Goal: Information Seeking & Learning: Find contact information

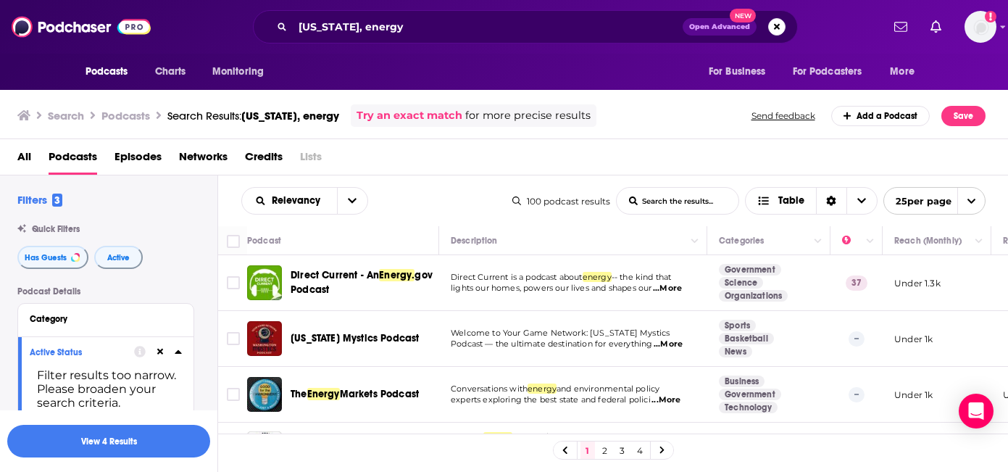
scroll to position [417, 0]
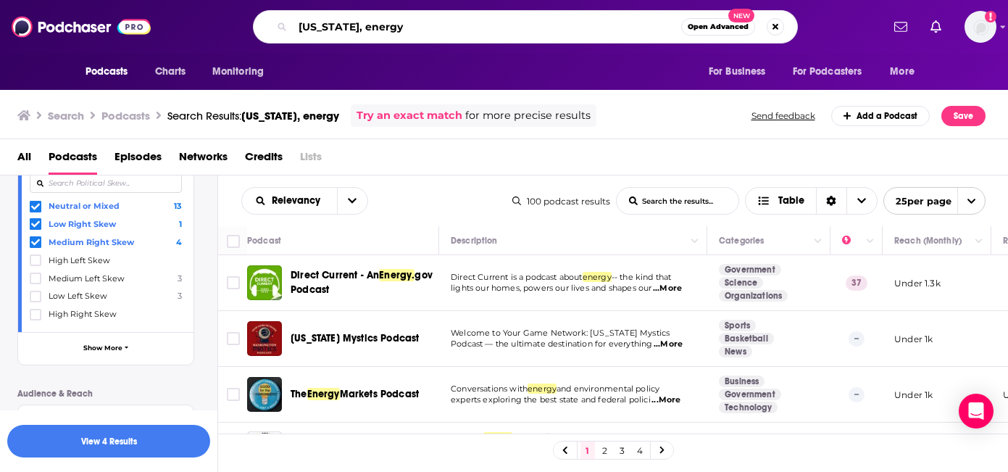
click at [345, 24] on input "[US_STATE], energy" at bounding box center [487, 26] width 388 height 23
click at [345, 22] on input "[US_STATE], energy" at bounding box center [487, 26] width 388 height 23
paste input "EcoRight Speaks"
click at [345, 22] on input "WashingEcoRight Speakston, energy" at bounding box center [487, 26] width 388 height 23
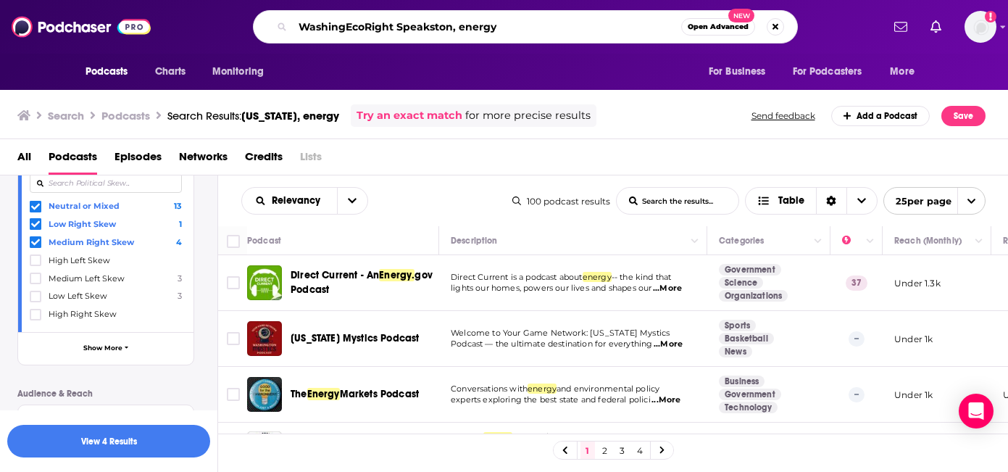
click at [345, 22] on input "WashingEcoRight Speakston, energy" at bounding box center [487, 26] width 388 height 23
paste input "EcoRight Speaks"
type input "EcoRight Speaks"
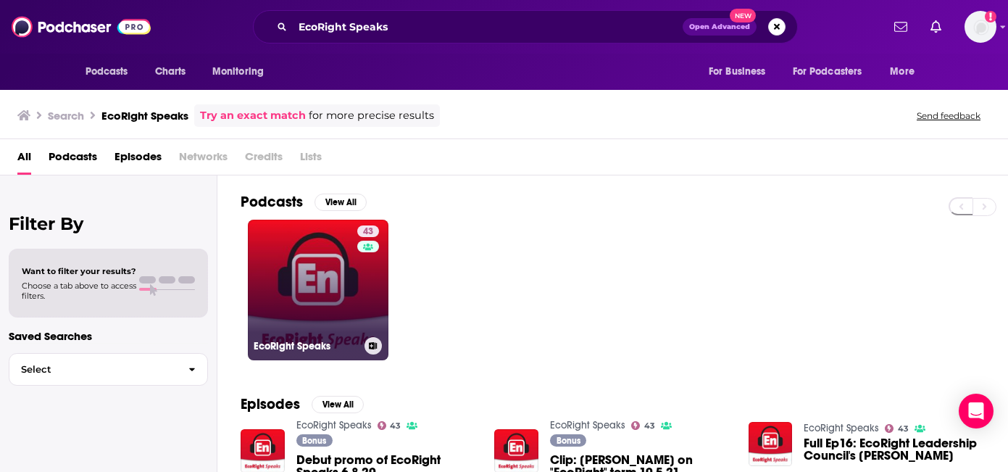
click at [337, 304] on link "43 EcoRight Speaks" at bounding box center [318, 290] width 141 height 141
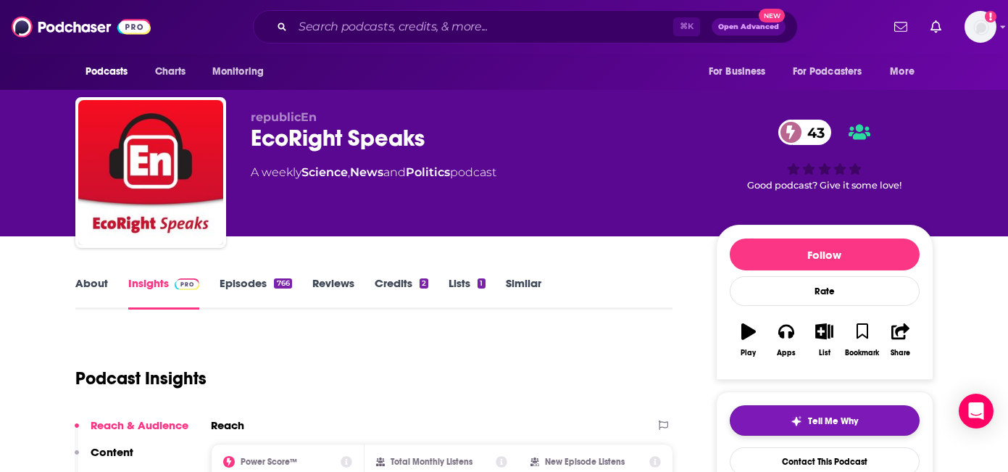
click at [805, 429] on button "Tell Me Why" at bounding box center [824, 420] width 190 height 30
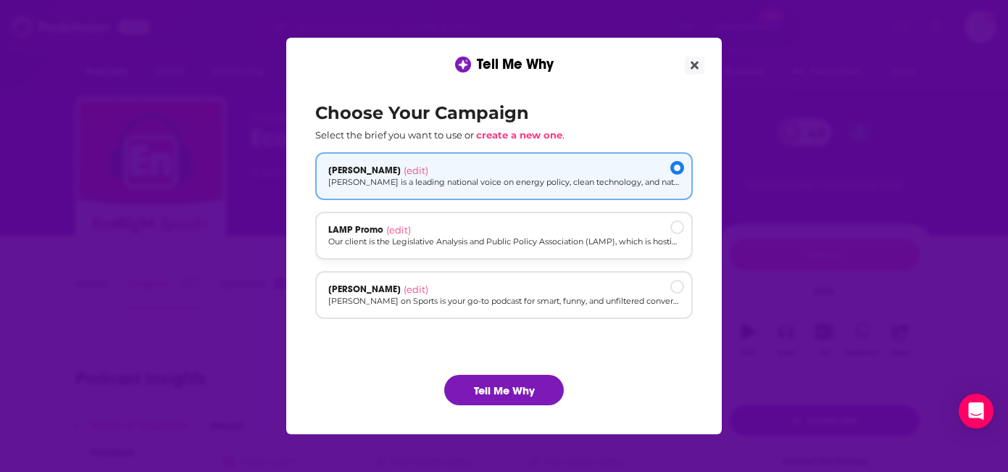
click at [503, 252] on div "LAMP Promo (edit) Our client is the Legislative Analysis and Public Policy Asso…" at bounding box center [503, 236] width 377 height 48
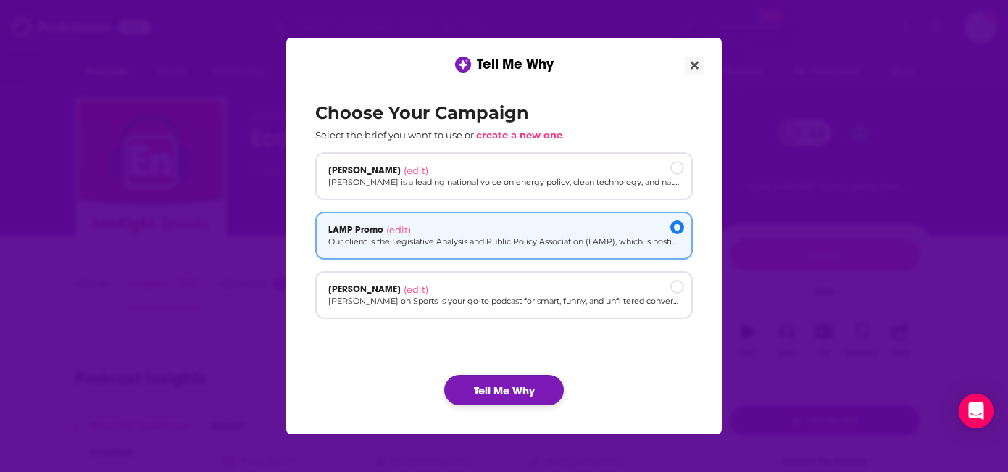
click at [506, 375] on button "Tell Me Why" at bounding box center [504, 390] width 120 height 30
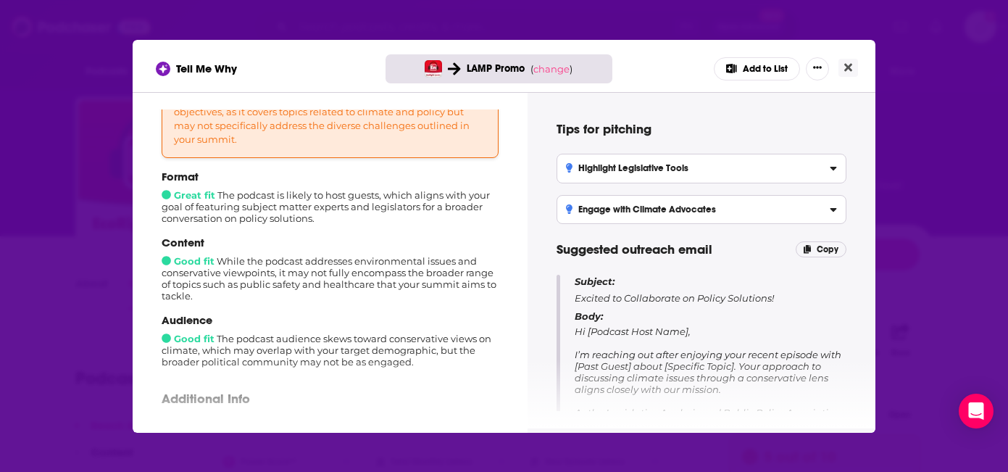
scroll to position [132, 0]
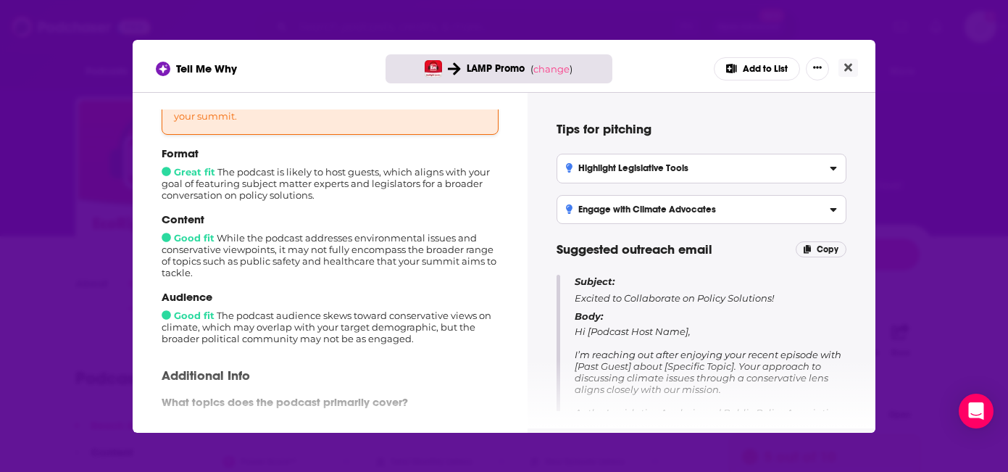
click at [937, 157] on div "Tell Me Why LAMP Promo ( change ) Add to List How well does this podcast fit yo…" at bounding box center [504, 236] width 1008 height 472
click at [854, 70] on button "Close" at bounding box center [848, 68] width 20 height 18
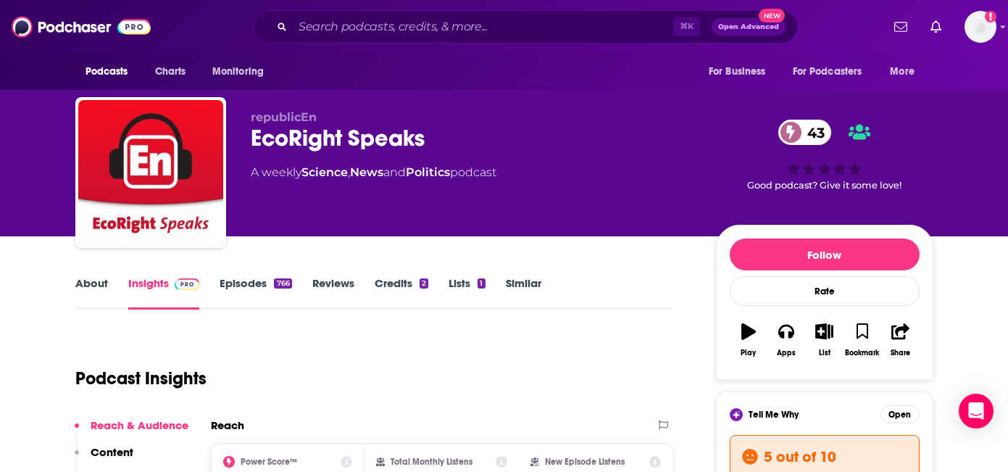
click at [102, 283] on link "About" at bounding box center [91, 292] width 33 height 33
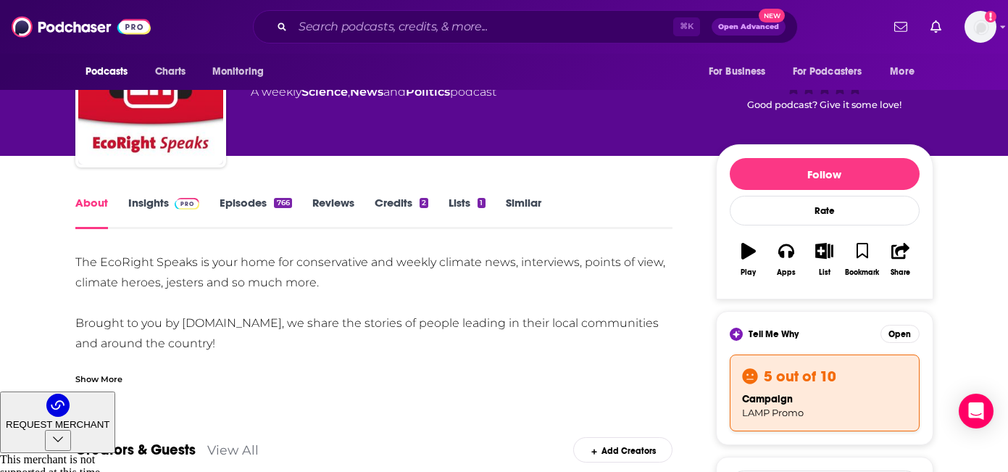
scroll to position [71, 0]
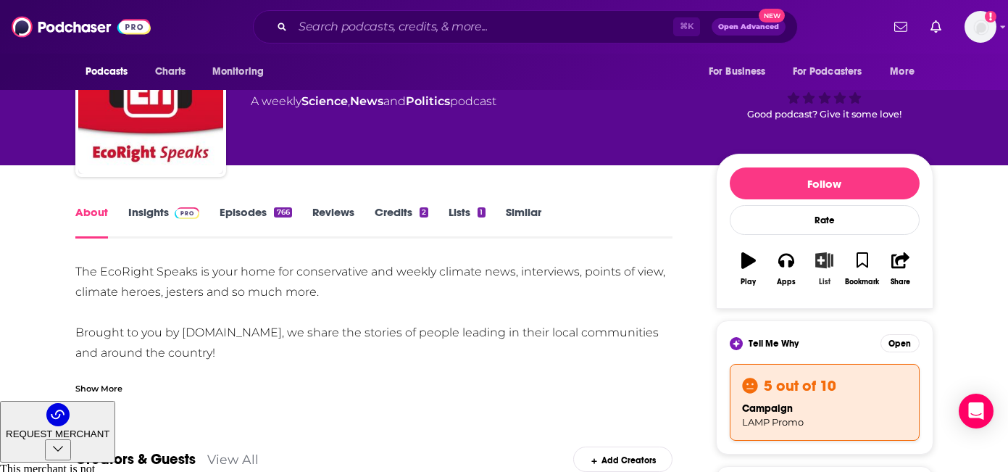
click at [820, 263] on icon "button" at bounding box center [824, 260] width 18 height 16
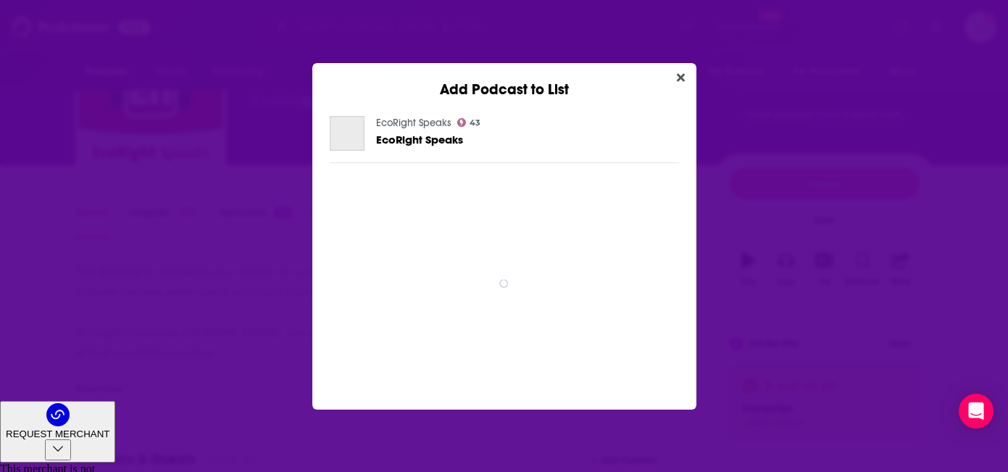
scroll to position [0, 0]
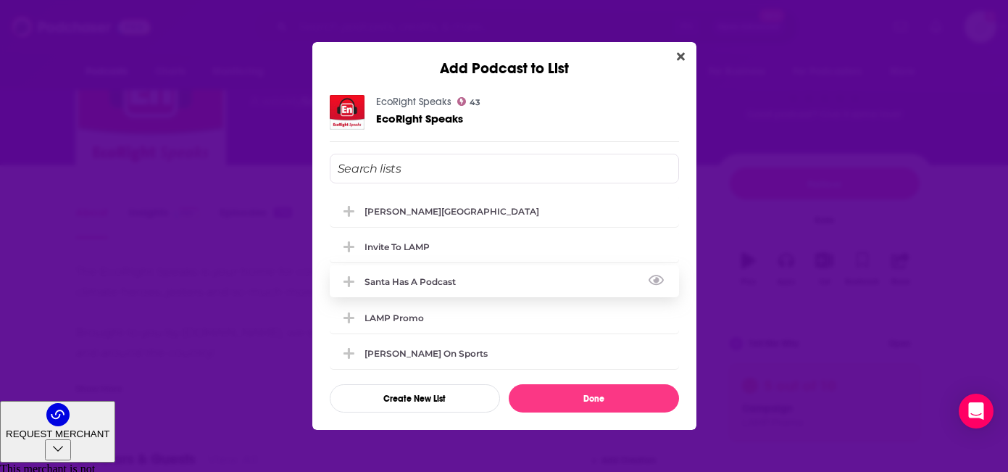
click at [497, 285] on div "Santa Has A Podcast" at bounding box center [504, 281] width 349 height 32
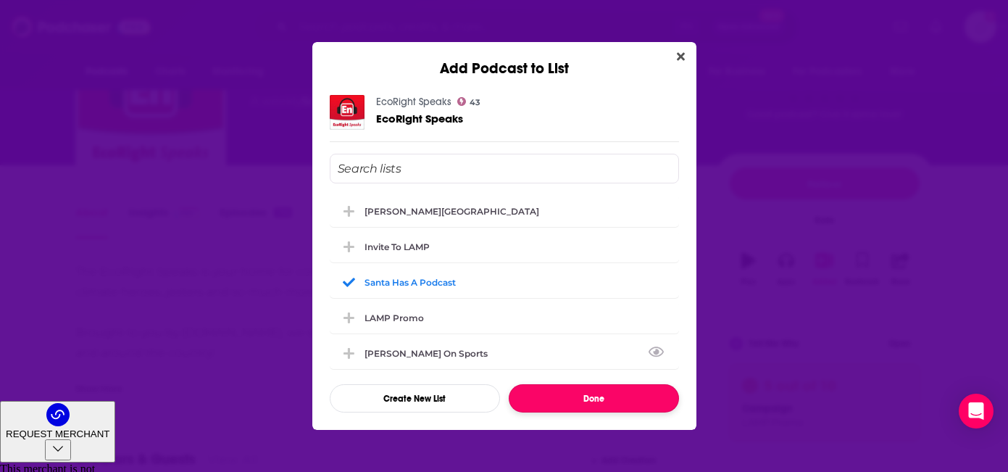
click at [571, 402] on button "Done" at bounding box center [594, 398] width 170 height 28
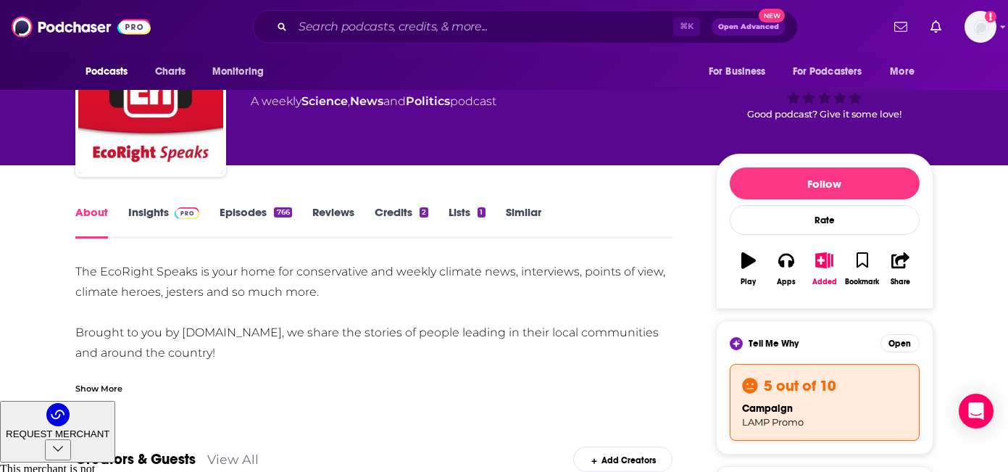
click at [223, 338] on div "The EcoRight Speaks is your home for conservative and weekly climate news, inte…" at bounding box center [374, 353] width 598 height 183
click at [156, 213] on link "Insights" at bounding box center [164, 221] width 72 height 33
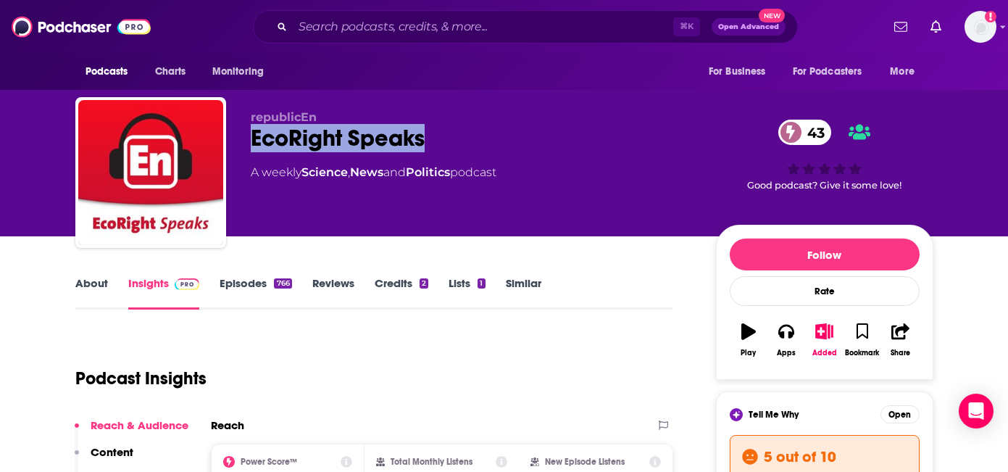
drag, startPoint x: 437, startPoint y: 141, endPoint x: 248, endPoint y: 137, distance: 189.1
click at [248, 137] on div "republicEn EcoRight Speaks 43 A weekly Science , News and Politics podcast 43 G…" at bounding box center [504, 175] width 858 height 156
copy h2 "EcoRight Speaks"
click at [380, 28] on input "Search podcasts, credits, & more..." at bounding box center [483, 26] width 380 height 23
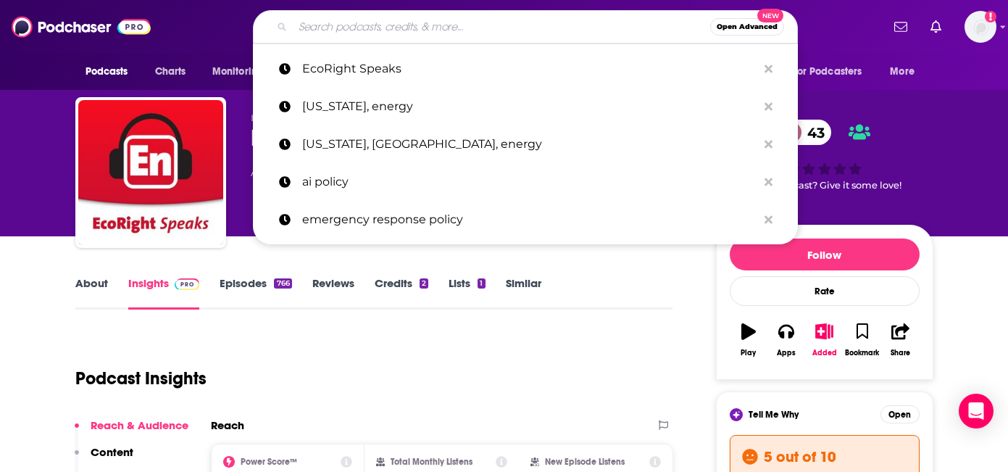
paste input "The Conservative Energy Podcast"
type input "The Conservative Energy Podcast"
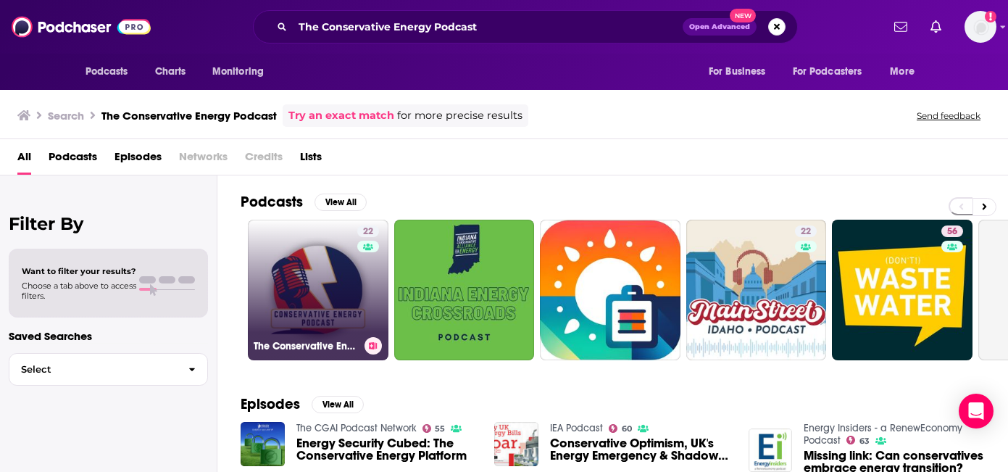
click at [342, 281] on link "22 The Conservative Energy Podcast" at bounding box center [318, 290] width 141 height 141
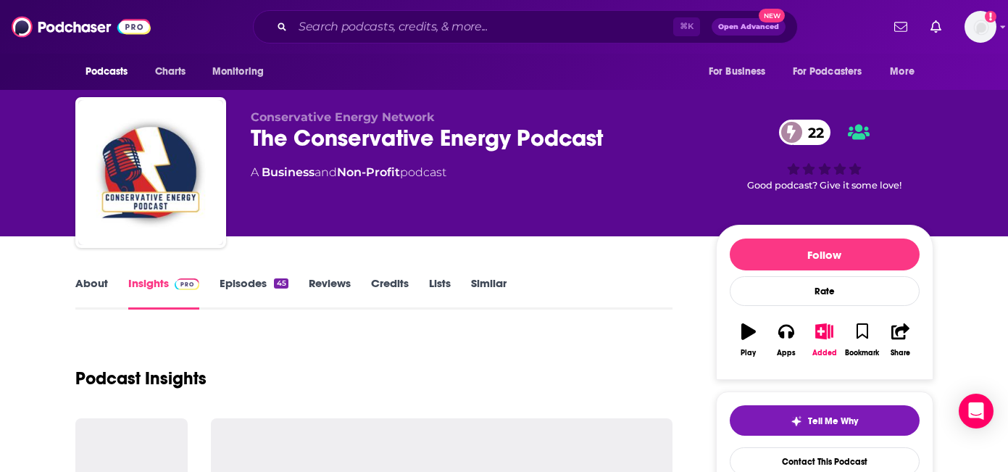
click at [96, 282] on link "About" at bounding box center [91, 292] width 33 height 33
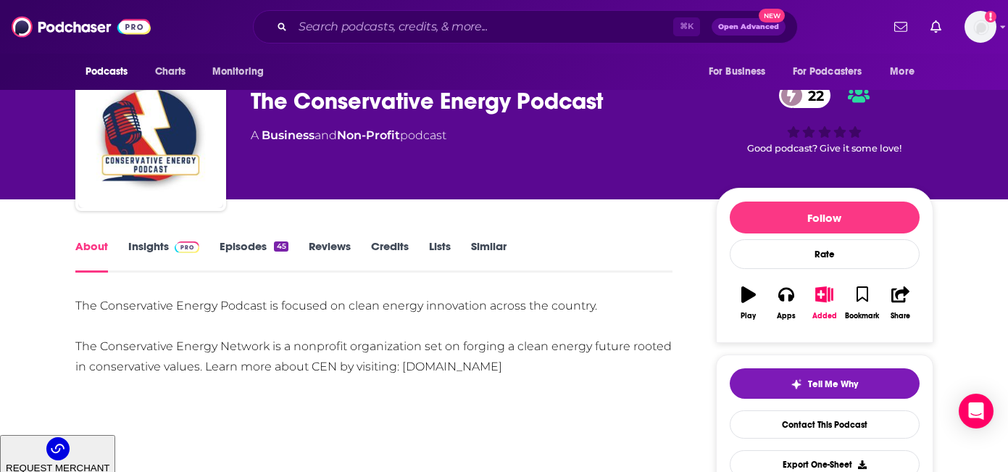
scroll to position [30, 0]
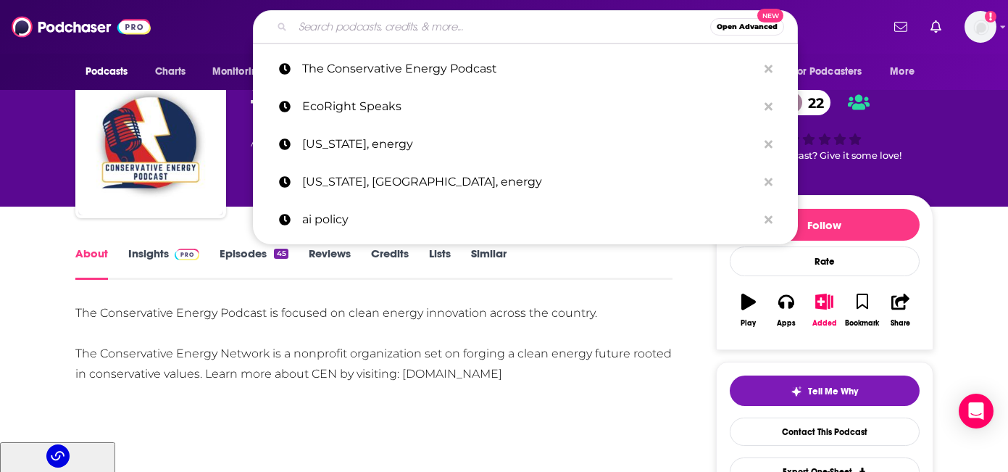
click at [372, 17] on input "Search podcasts, credits, & more..." at bounding box center [501, 26] width 417 height 23
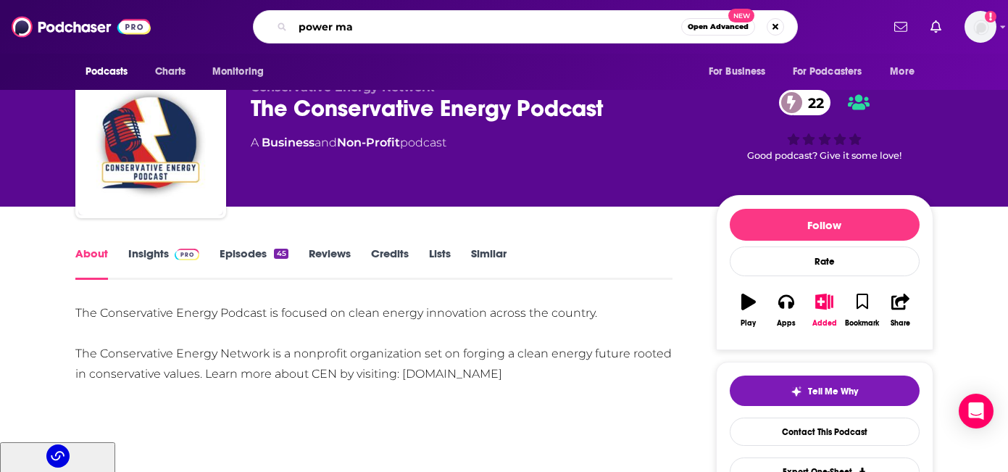
type input "power map"
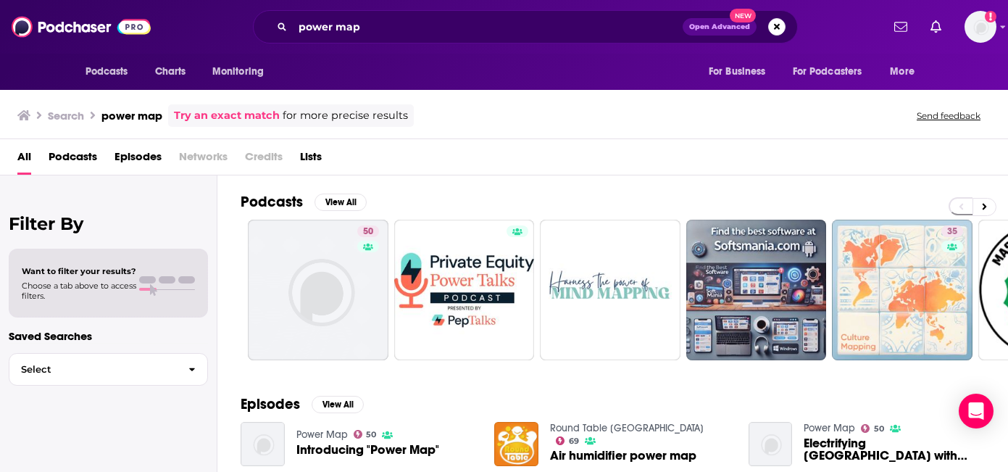
click at [80, 154] on span "Podcasts" at bounding box center [73, 160] width 49 height 30
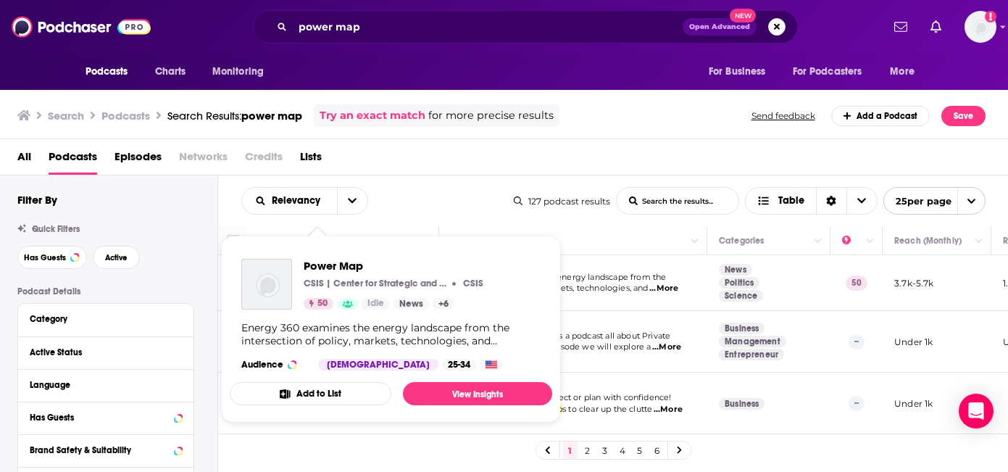
click at [333, 279] on p "CSIS | Center for Strategic and International Studies" at bounding box center [376, 283] width 145 height 12
click at [333, 264] on span "Power Map" at bounding box center [399, 266] width 191 height 14
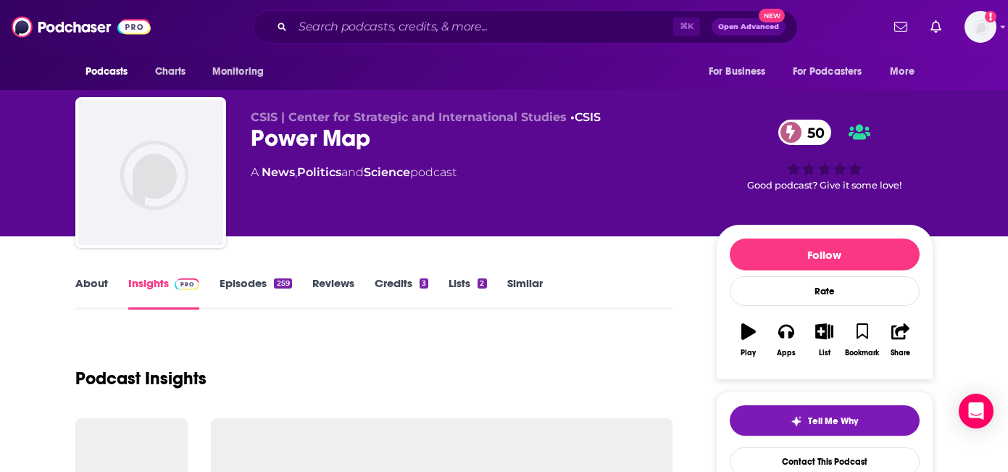
click at [96, 281] on link "About" at bounding box center [91, 292] width 33 height 33
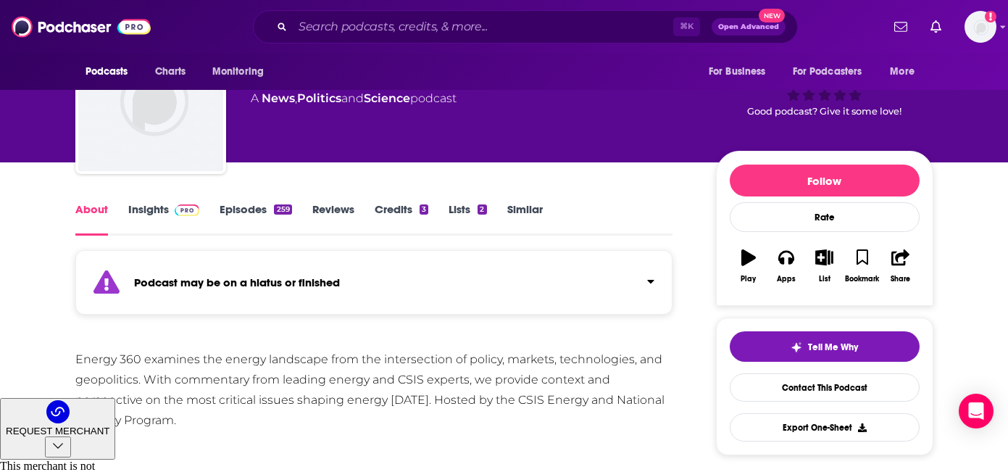
scroll to position [101, 0]
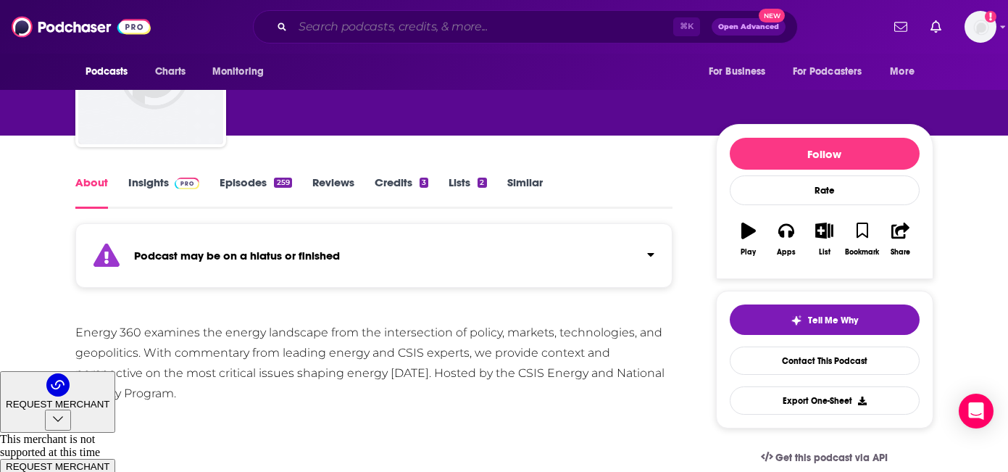
click at [349, 28] on input "Search podcasts, credits, & more..." at bounding box center [483, 26] width 380 height 23
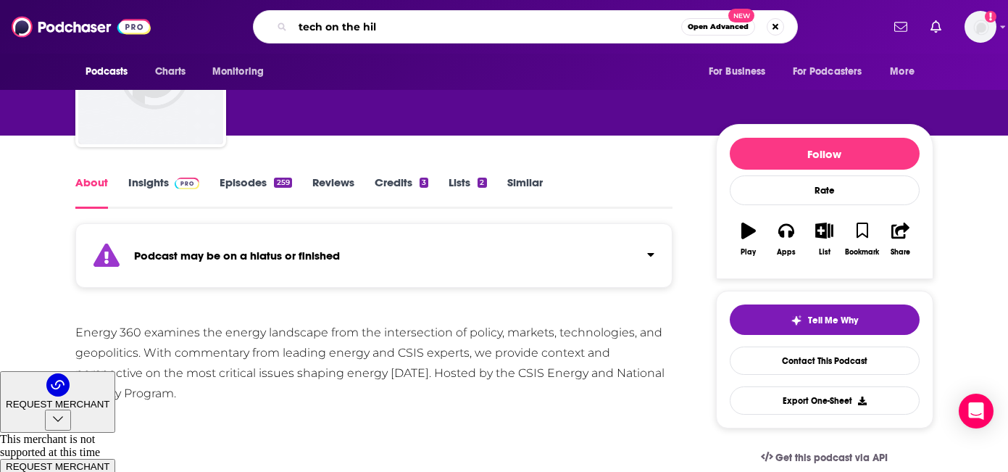
type input "tech on the hill"
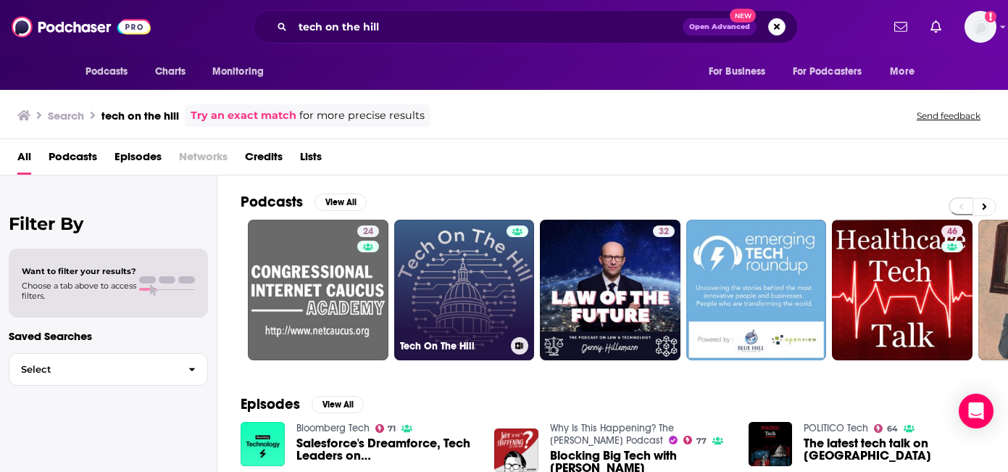
click at [444, 277] on link "Tech On The Hill" at bounding box center [464, 290] width 141 height 141
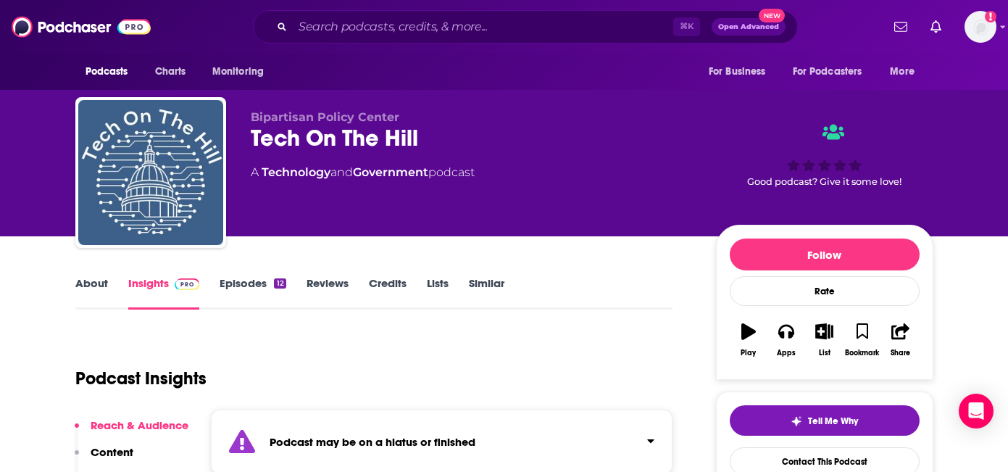
click at [104, 283] on link "About" at bounding box center [91, 292] width 33 height 33
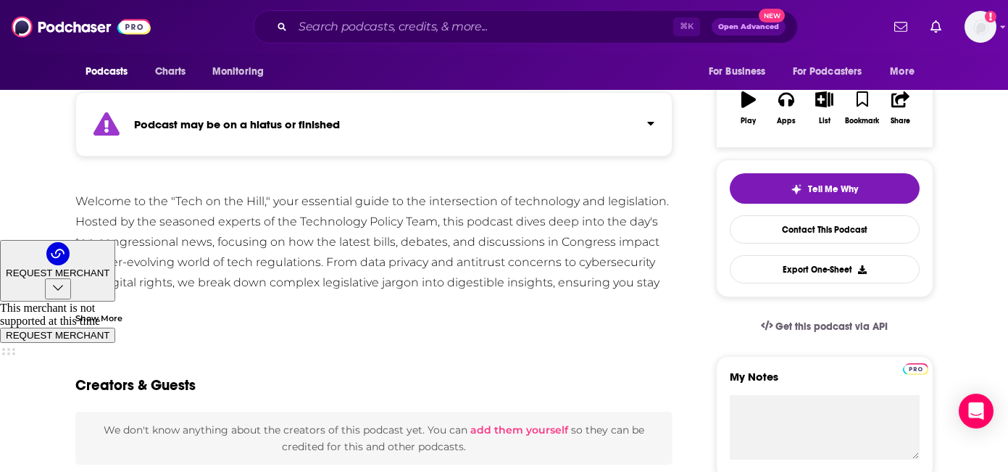
scroll to position [84, 0]
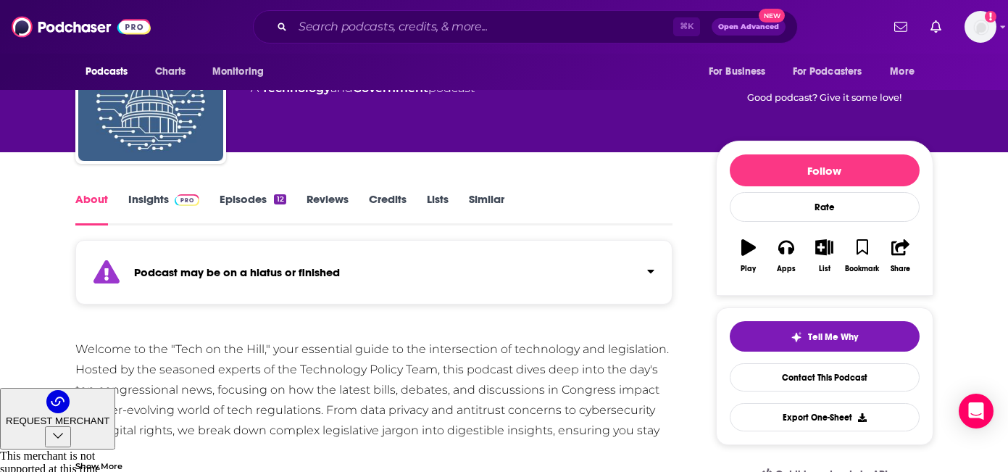
click at [159, 200] on link "Insights" at bounding box center [164, 208] width 72 height 33
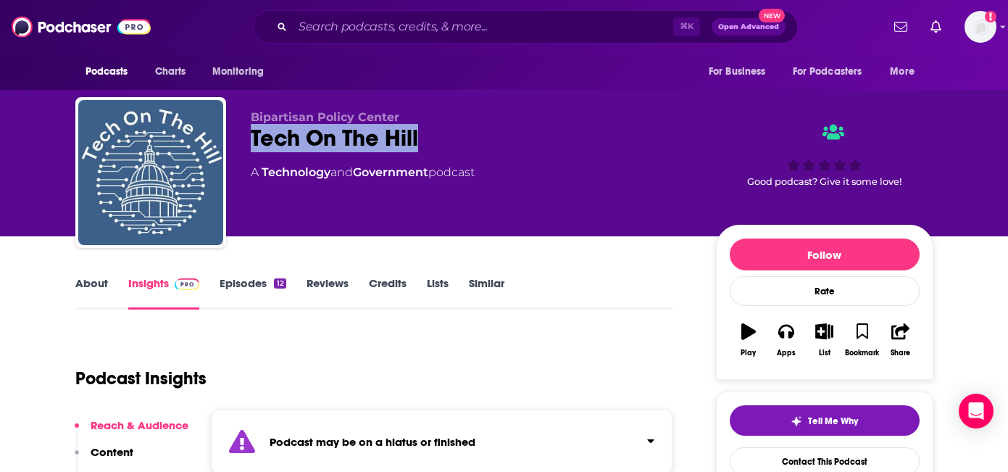
drag, startPoint x: 426, startPoint y: 139, endPoint x: 247, endPoint y: 137, distance: 178.9
click at [247, 137] on div "Bipartisan Policy Center Tech On The Hill A Technology and Government podcast G…" at bounding box center [504, 175] width 858 height 156
copy h2 "Tech On The Hill"
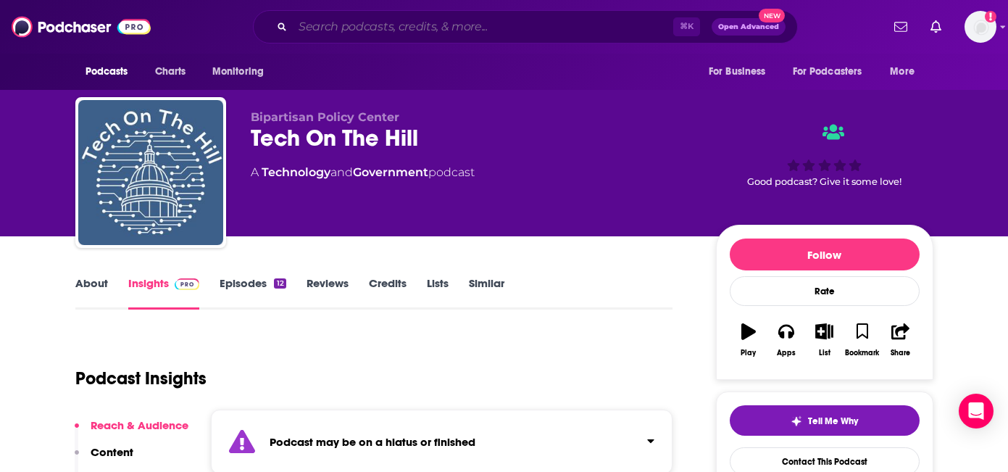
click at [407, 25] on input "Search podcasts, credits, & more..." at bounding box center [483, 26] width 380 height 23
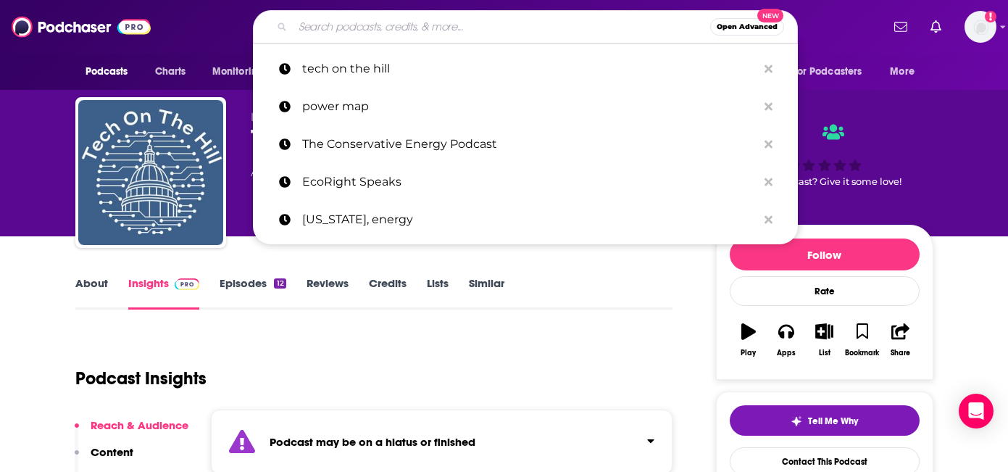
paste input "POLITICO Tech"
type input "POLITICO Tech"
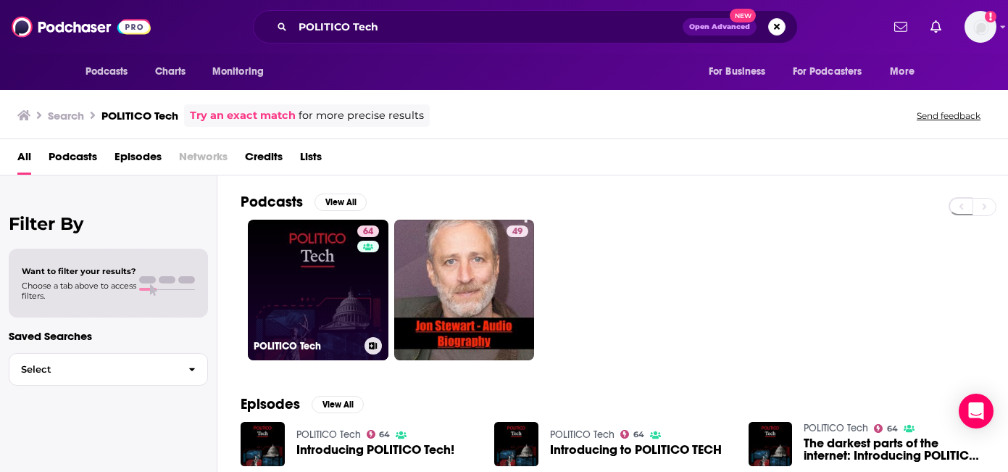
click at [264, 230] on link "64 POLITICO Tech" at bounding box center [318, 290] width 141 height 141
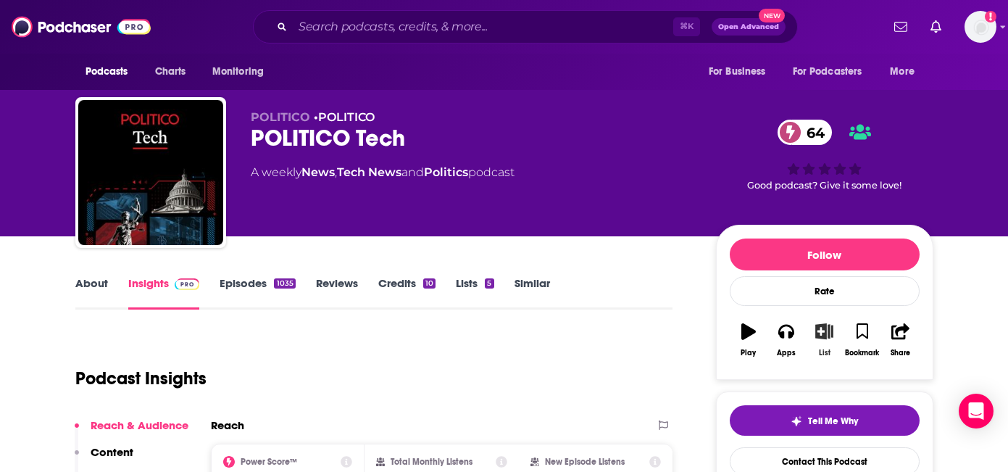
click at [830, 335] on icon "button" at bounding box center [824, 331] width 18 height 16
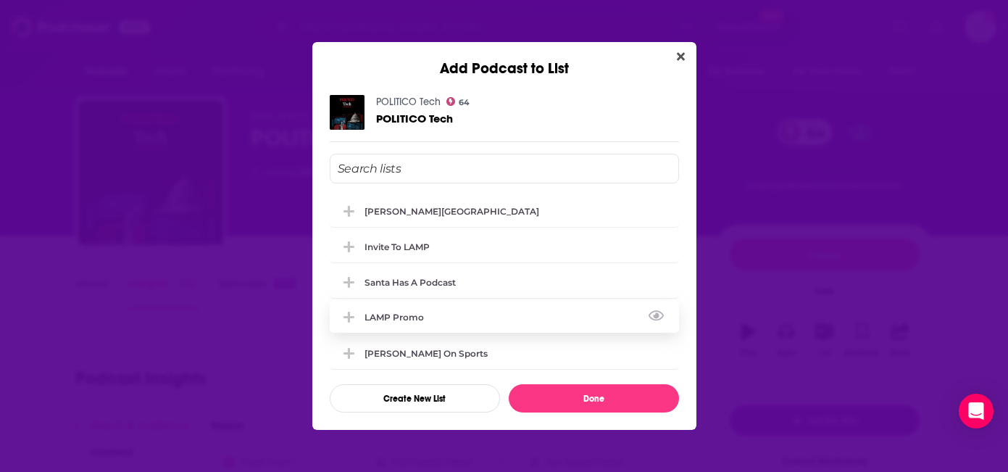
click at [490, 311] on div "LAMP Promo" at bounding box center [504, 317] width 349 height 32
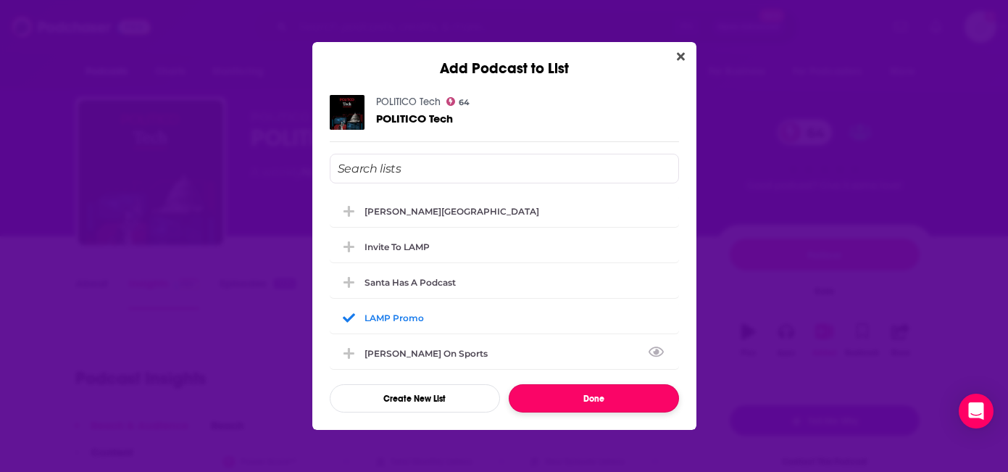
click at [603, 395] on button "Done" at bounding box center [594, 398] width 170 height 28
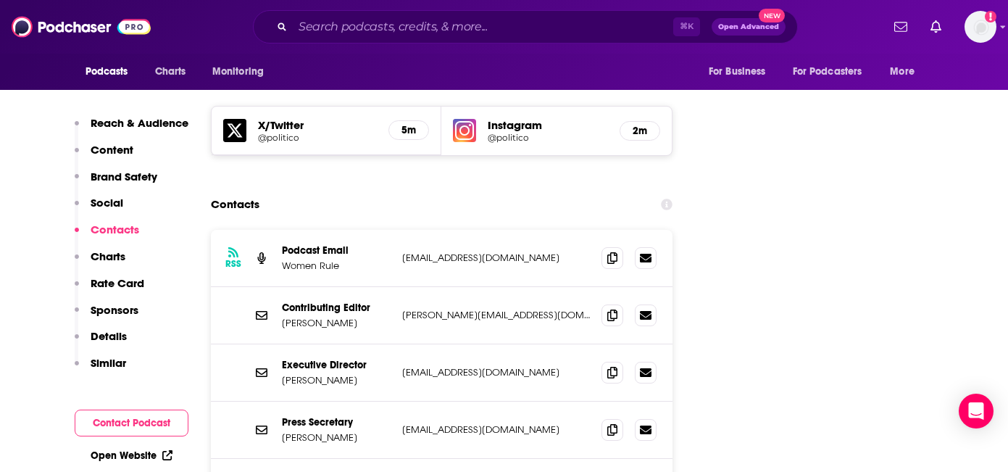
scroll to position [1668, 0]
click at [612, 422] on icon at bounding box center [612, 428] width 10 height 12
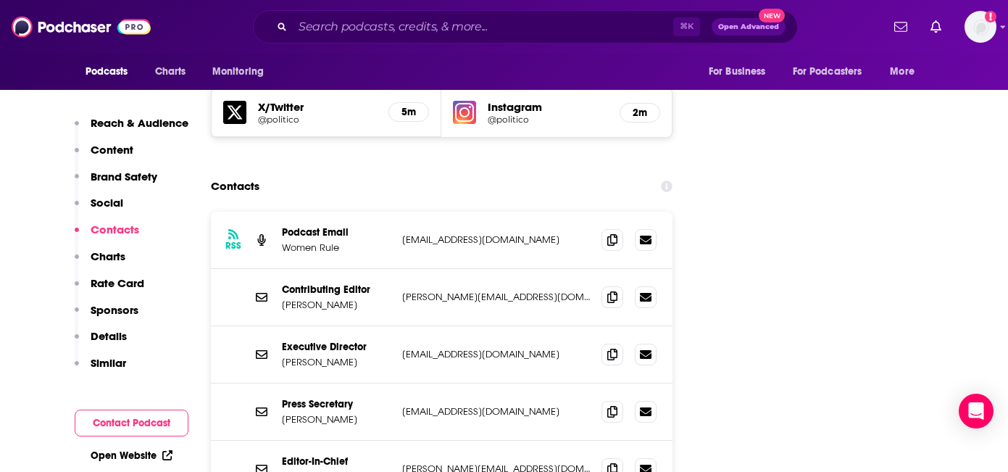
scroll to position [1686, 0]
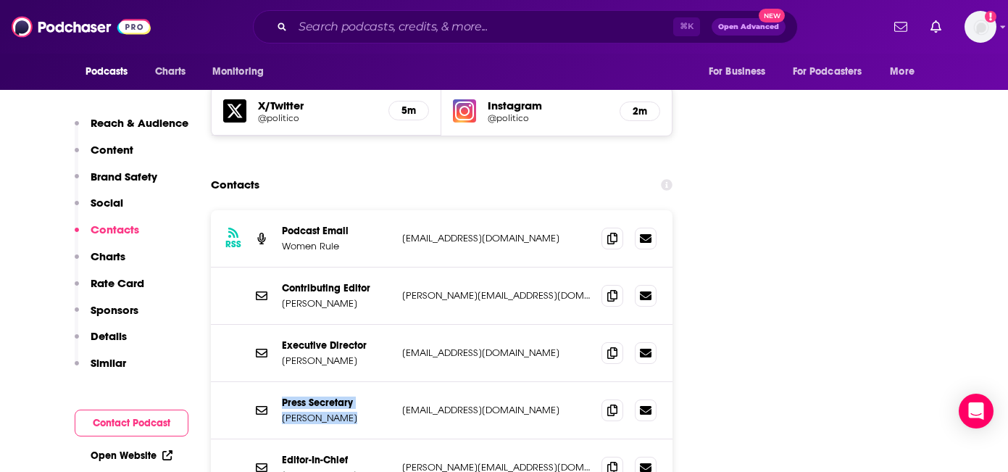
drag, startPoint x: 341, startPoint y: 355, endPoint x: 283, endPoint y: 340, distance: 60.4
click at [283, 396] on div "Press Secretary [PERSON_NAME]" at bounding box center [336, 410] width 109 height 28
copy div "Press Secretary [PERSON_NAME]"
